Goal: Find contact information: Find contact information

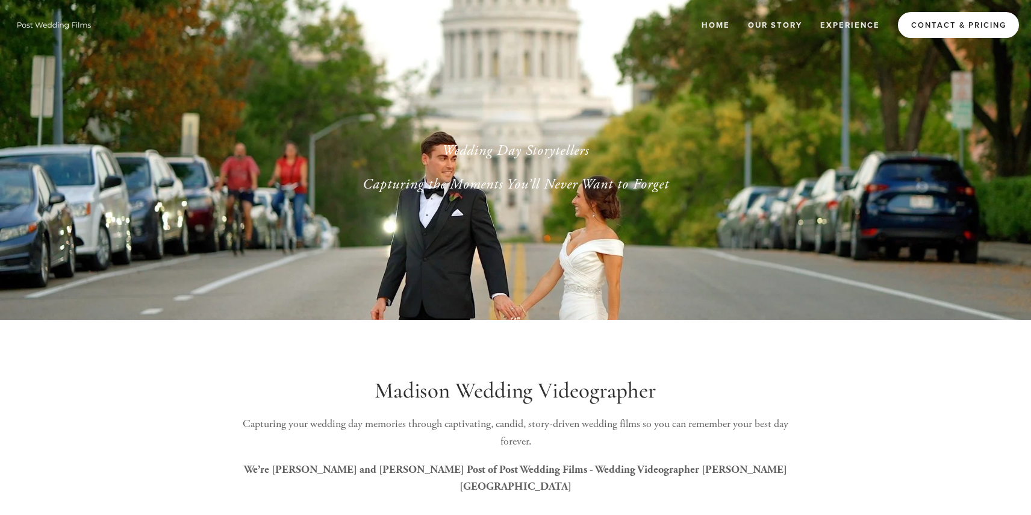
click at [916, 30] on link "Contact & Pricing" at bounding box center [958, 25] width 121 height 26
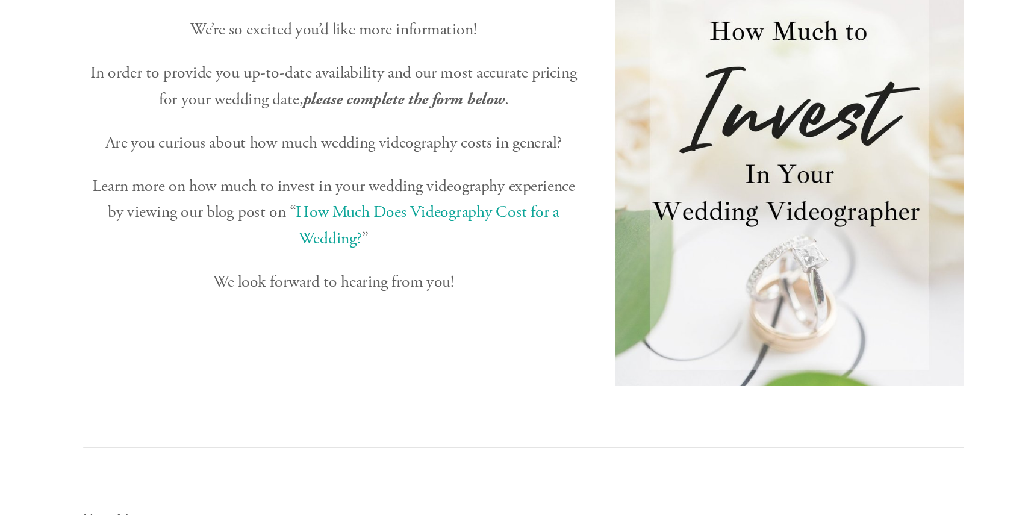
scroll to position [416, 0]
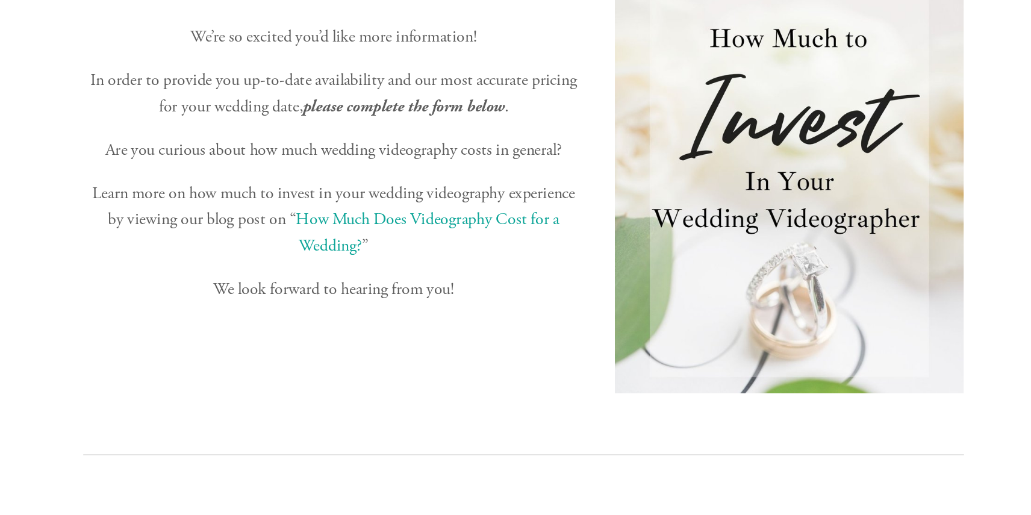
click at [470, 141] on link "How Much Does Videography Cost for a Wedding?" at bounding box center [454, 151] width 175 height 31
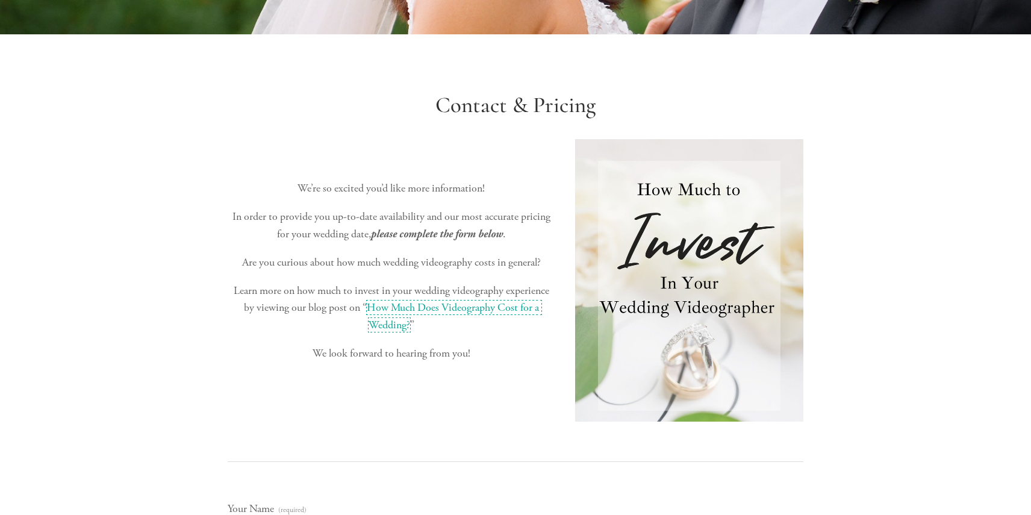
scroll to position [0, 0]
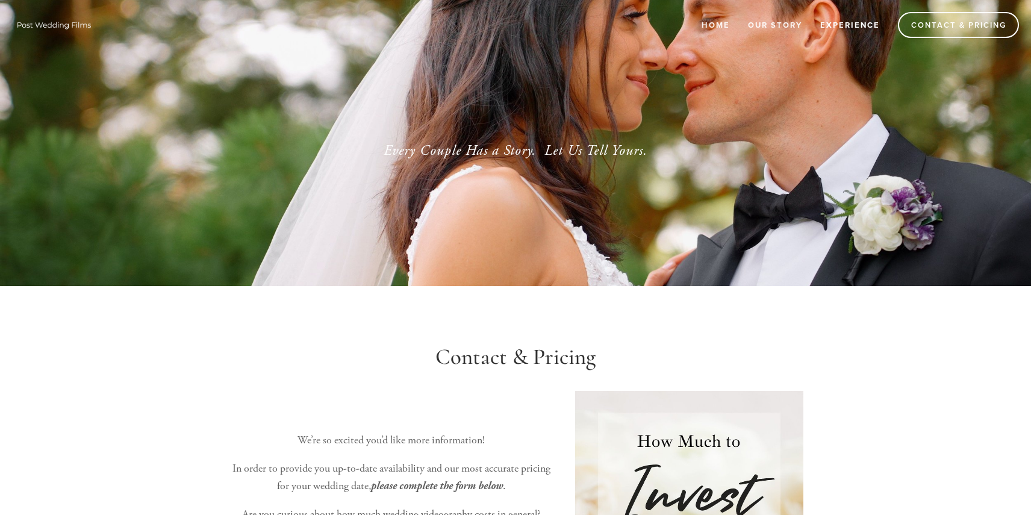
click at [836, 25] on link "Experience" at bounding box center [849, 25] width 75 height 20
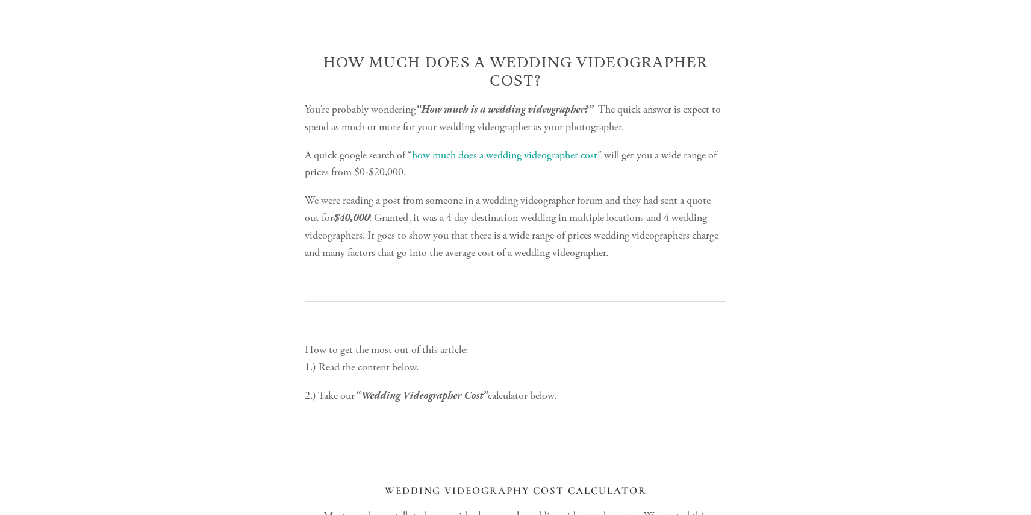
scroll to position [491, 0]
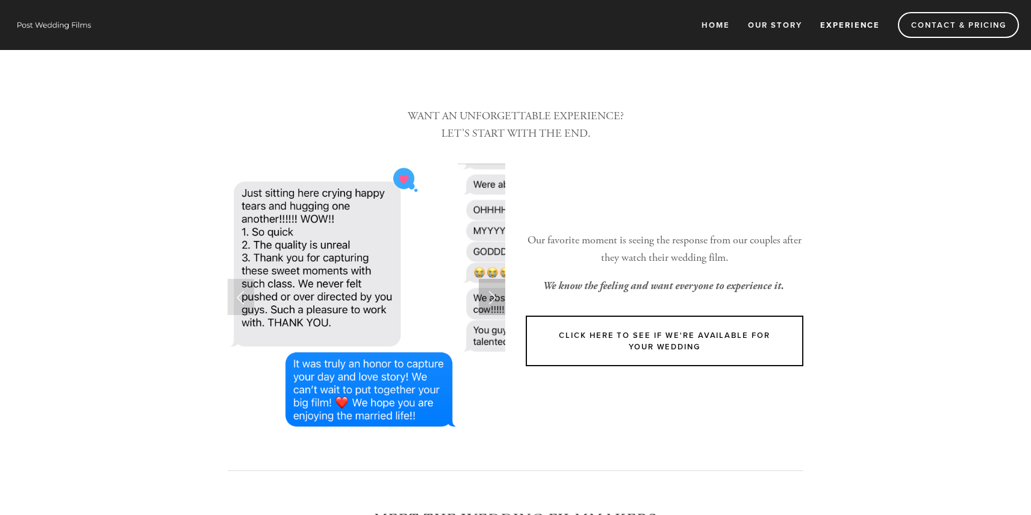
click at [497, 284] on link "Next Slide" at bounding box center [492, 297] width 26 height 36
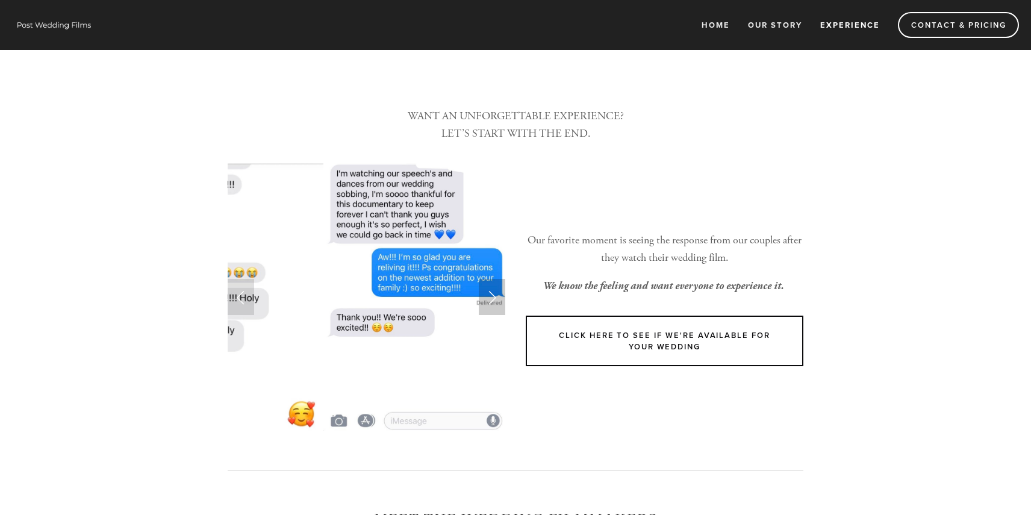
click at [495, 287] on link "Next Slide" at bounding box center [492, 297] width 26 height 36
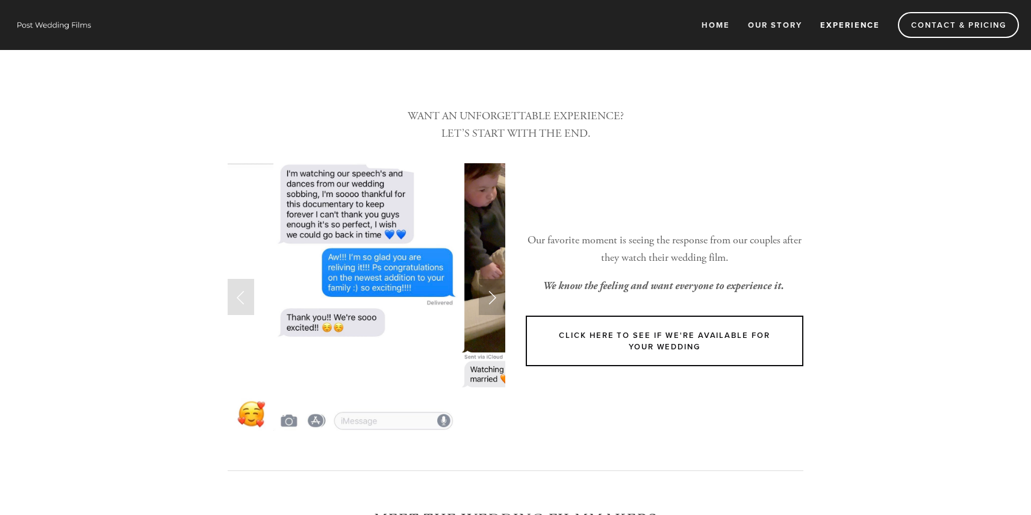
click at [495, 287] on link "Next Slide" at bounding box center [492, 297] width 26 height 36
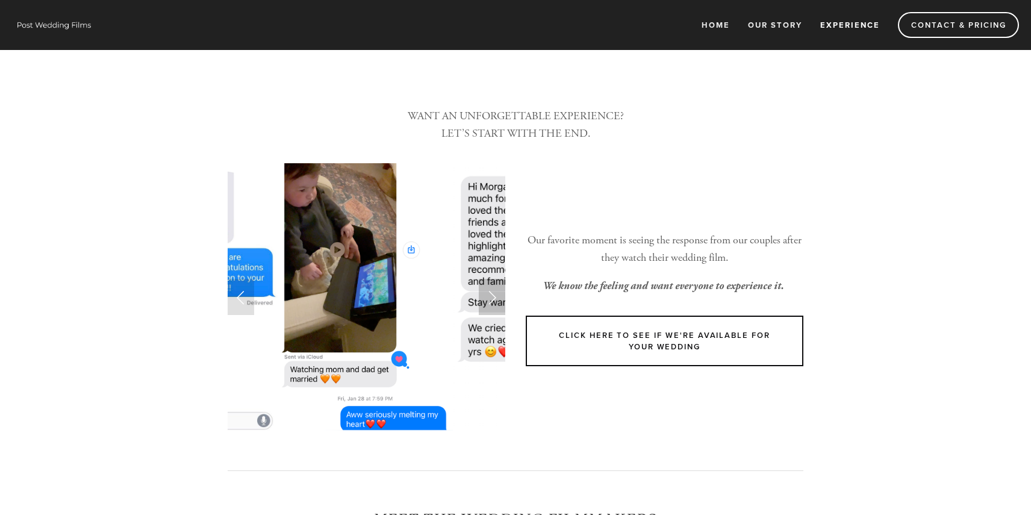
click at [491, 294] on link "Next Slide" at bounding box center [492, 297] width 26 height 36
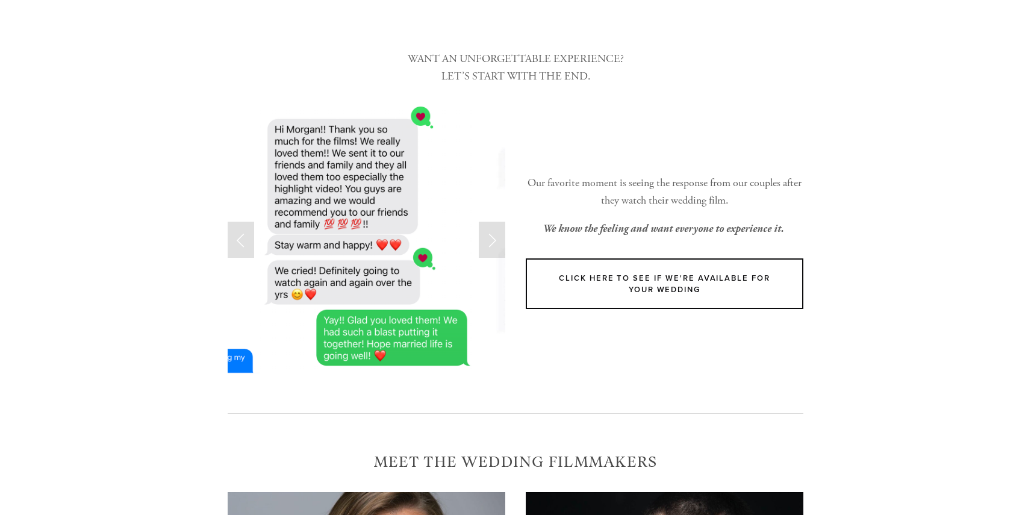
scroll to position [59, 0]
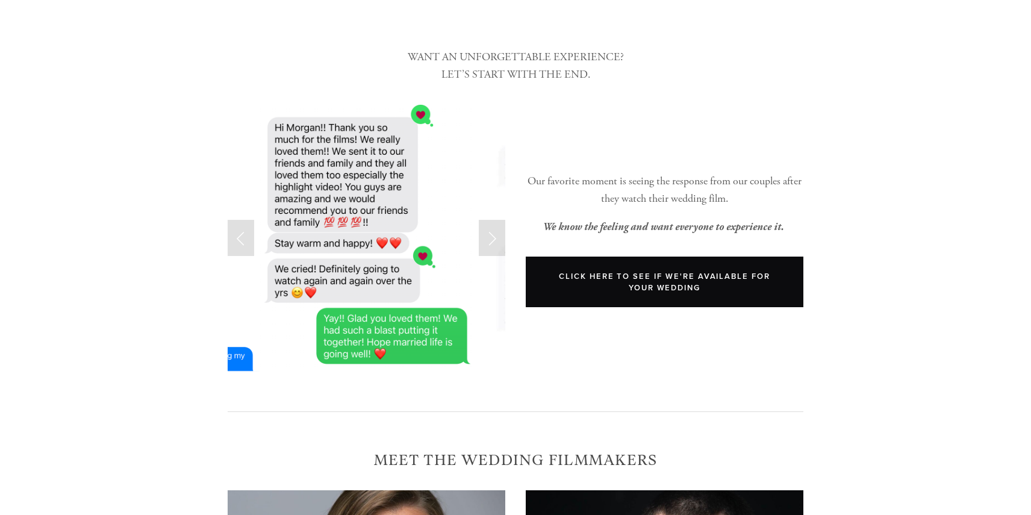
click at [613, 259] on link "Click Here to see if We're available for your wedding" at bounding box center [665, 281] width 278 height 51
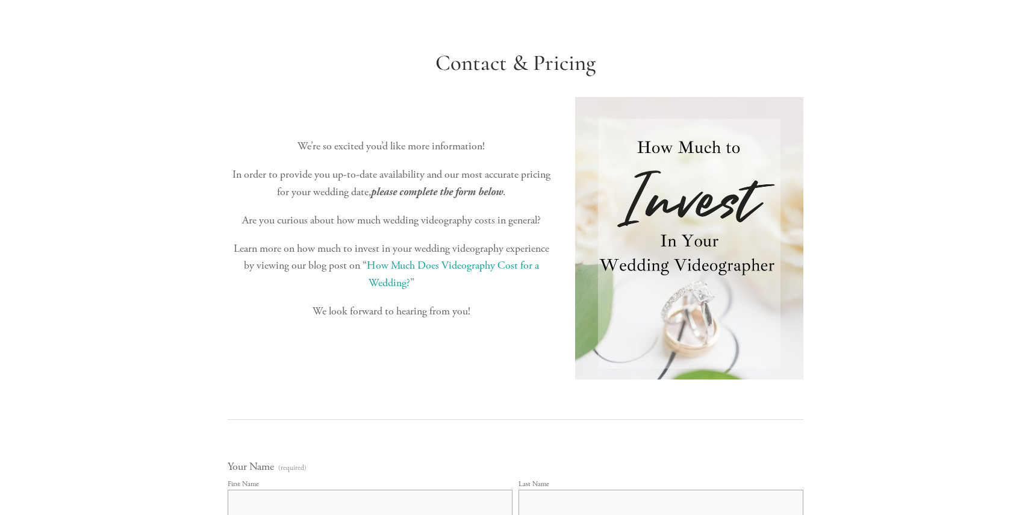
scroll to position [302, 0]
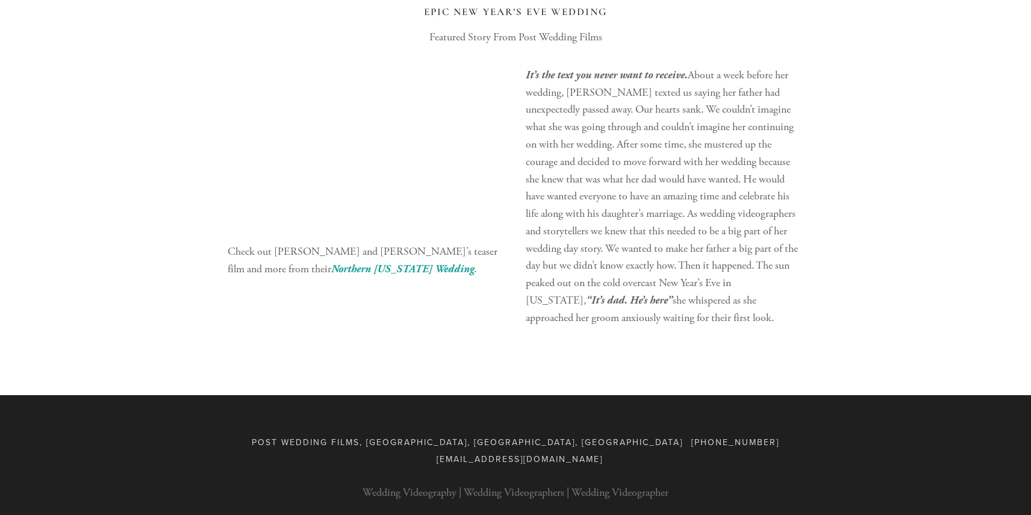
scroll to position [3157, 0]
